Goal: Register for event/course

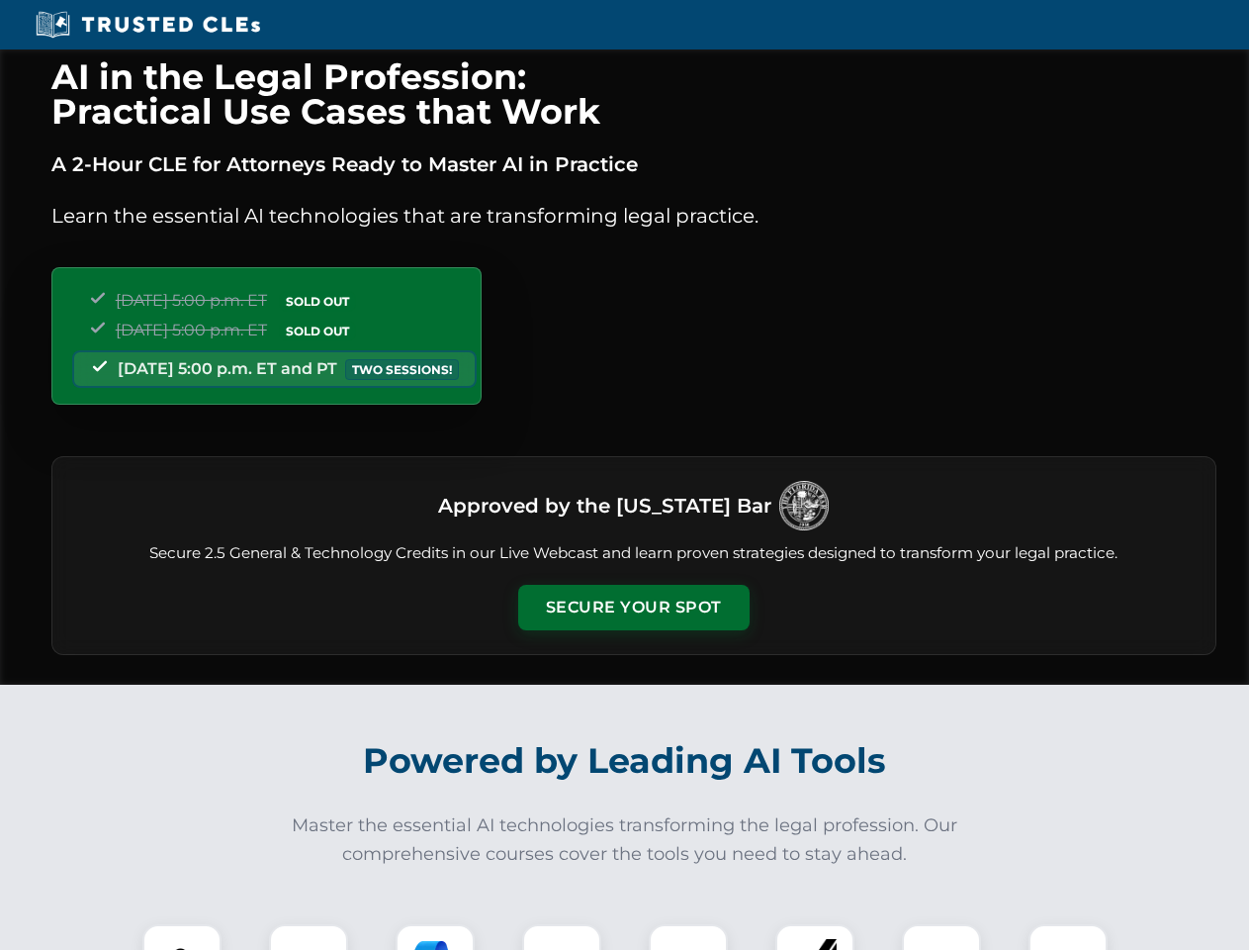
click at [633, 607] on button "Secure Your Spot" at bounding box center [633, 608] width 231 height 46
click at [182, 937] on img at bounding box center [181, 963] width 57 height 57
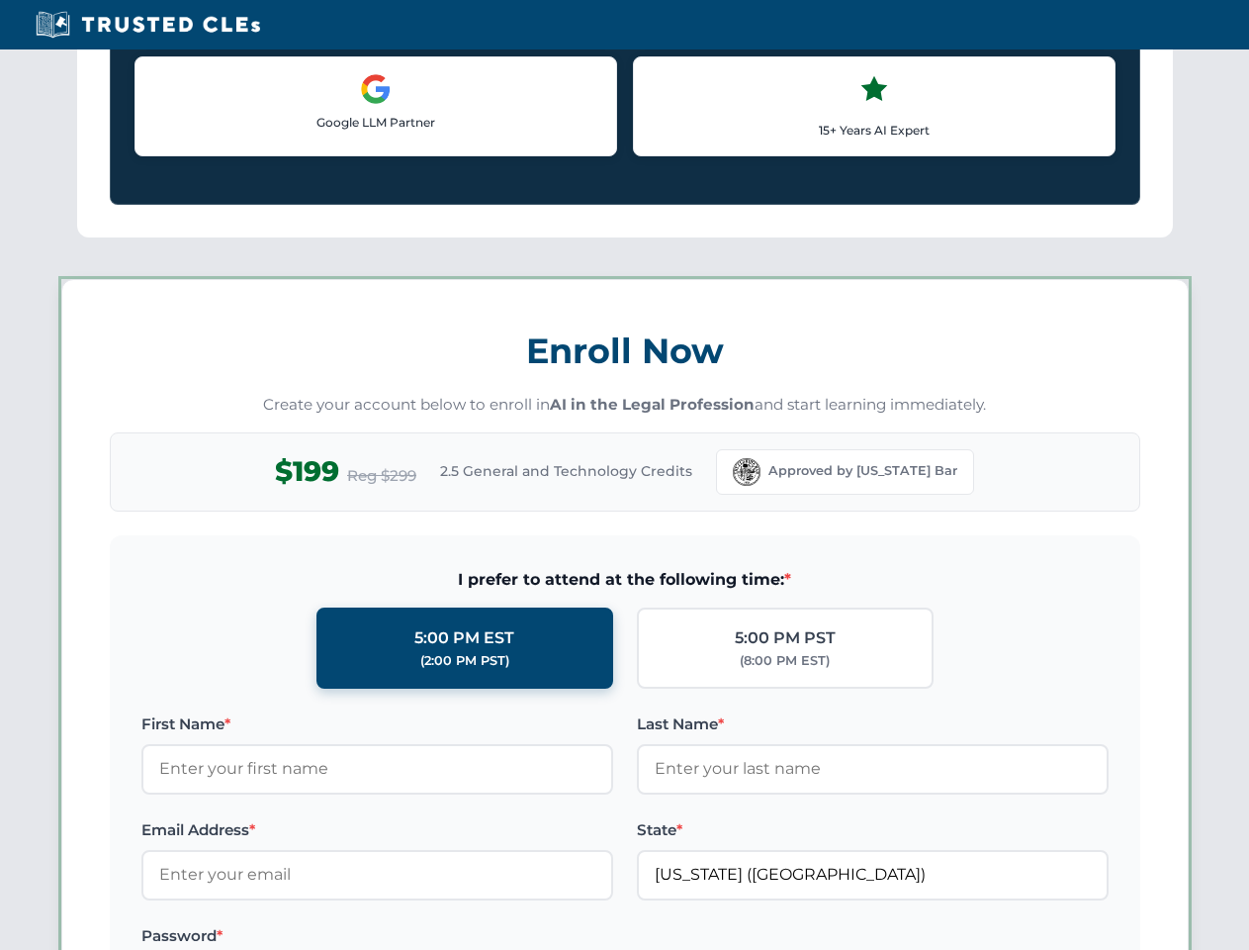
click at [435, 937] on label "Password *" at bounding box center [377, 936] width 472 height 24
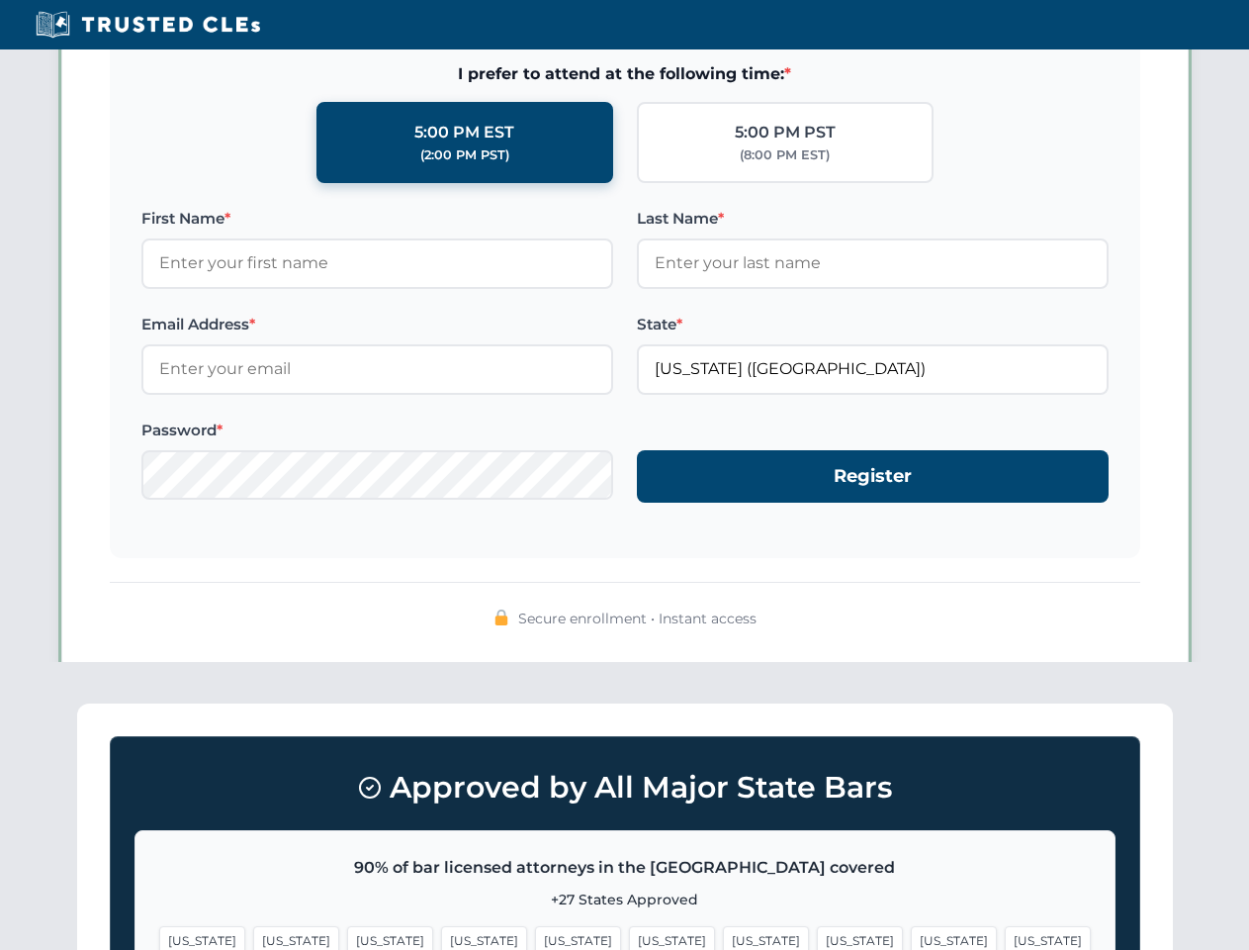
click at [911, 937] on span "[US_STATE]" at bounding box center [954, 940] width 86 height 29
